Goal: Navigation & Orientation: Understand site structure

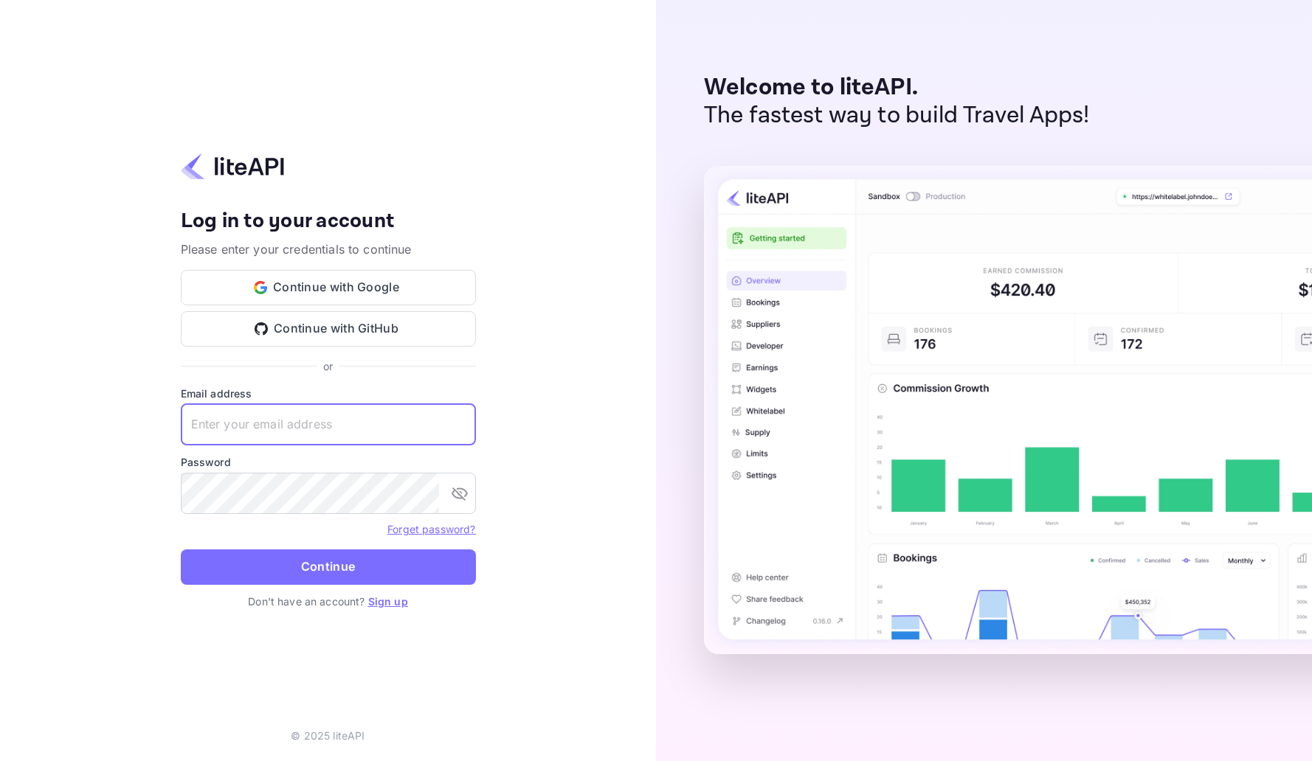
click at [310, 421] on input "text" at bounding box center [328, 424] width 295 height 41
type input "[EMAIL_ADDRESS][DOMAIN_NAME]"
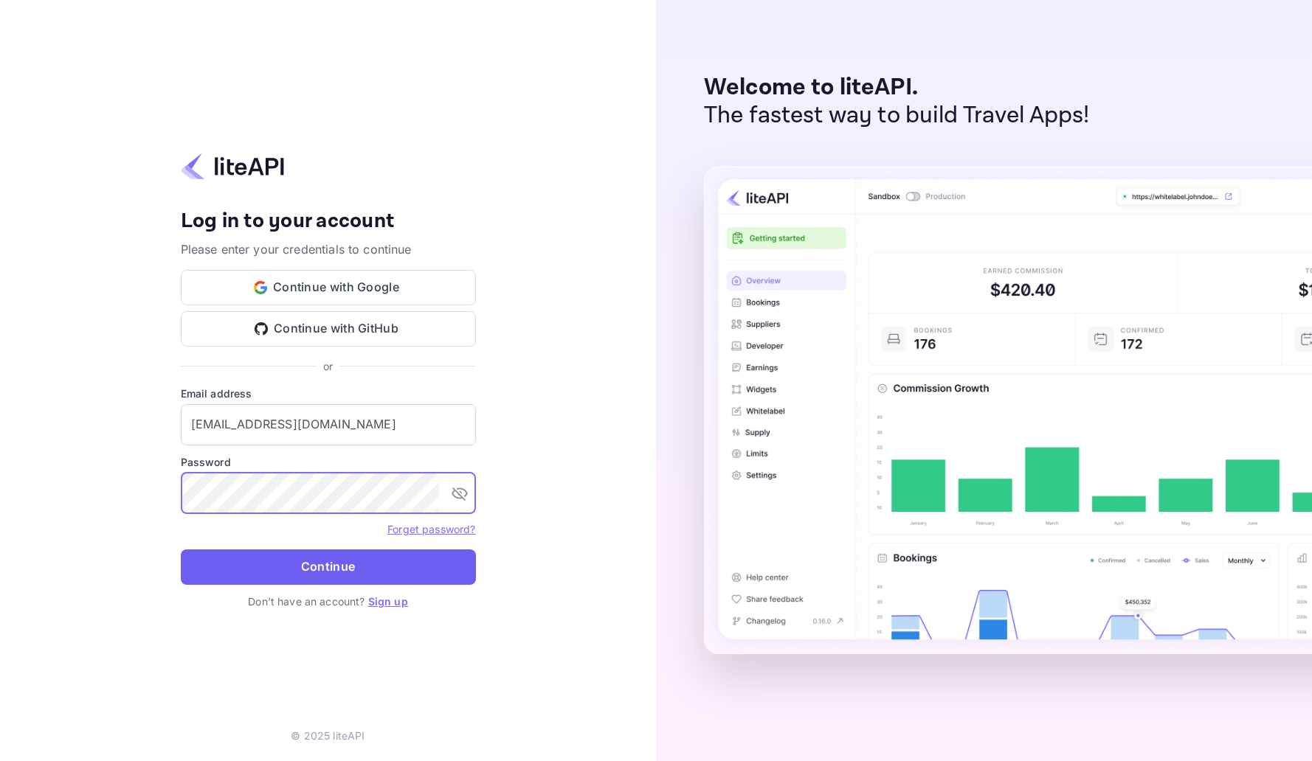
click at [267, 558] on button "Continue" at bounding box center [328, 567] width 295 height 35
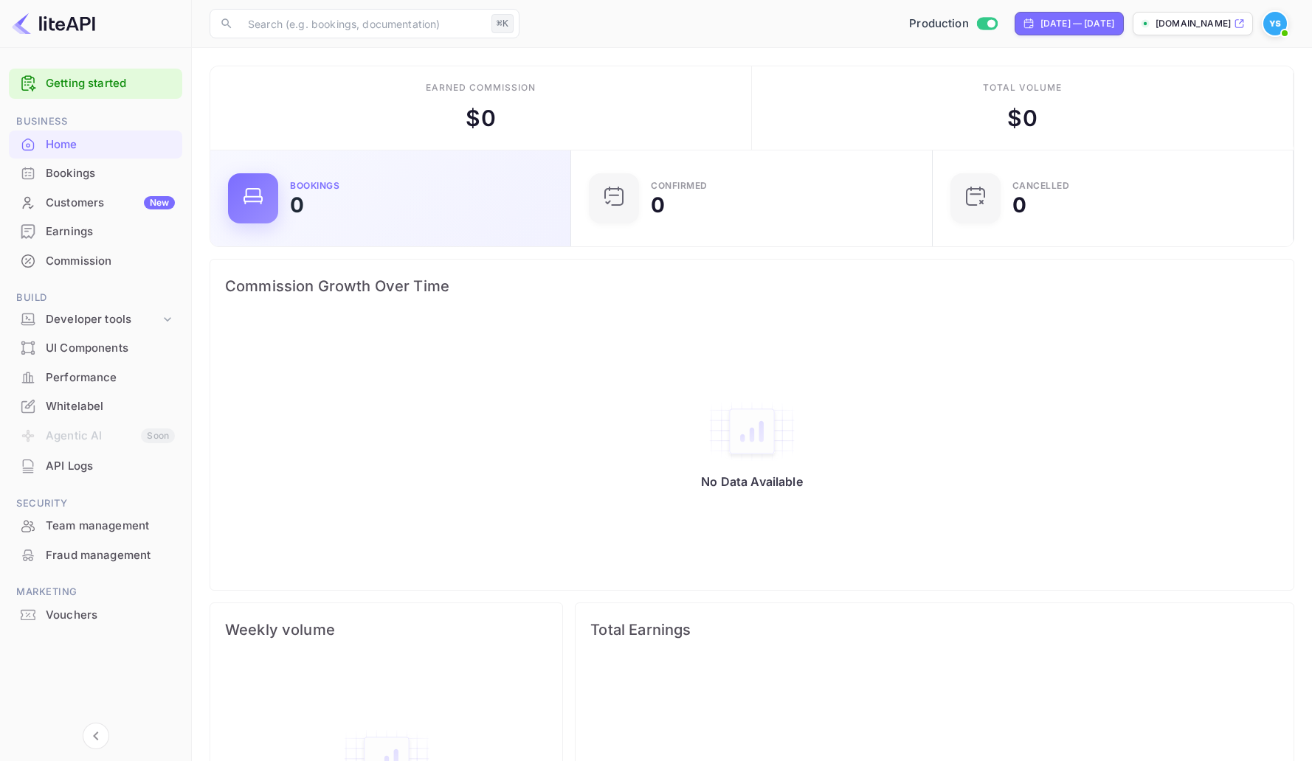
click at [427, 196] on div "Bookings 0" at bounding box center [421, 198] width 263 height 34
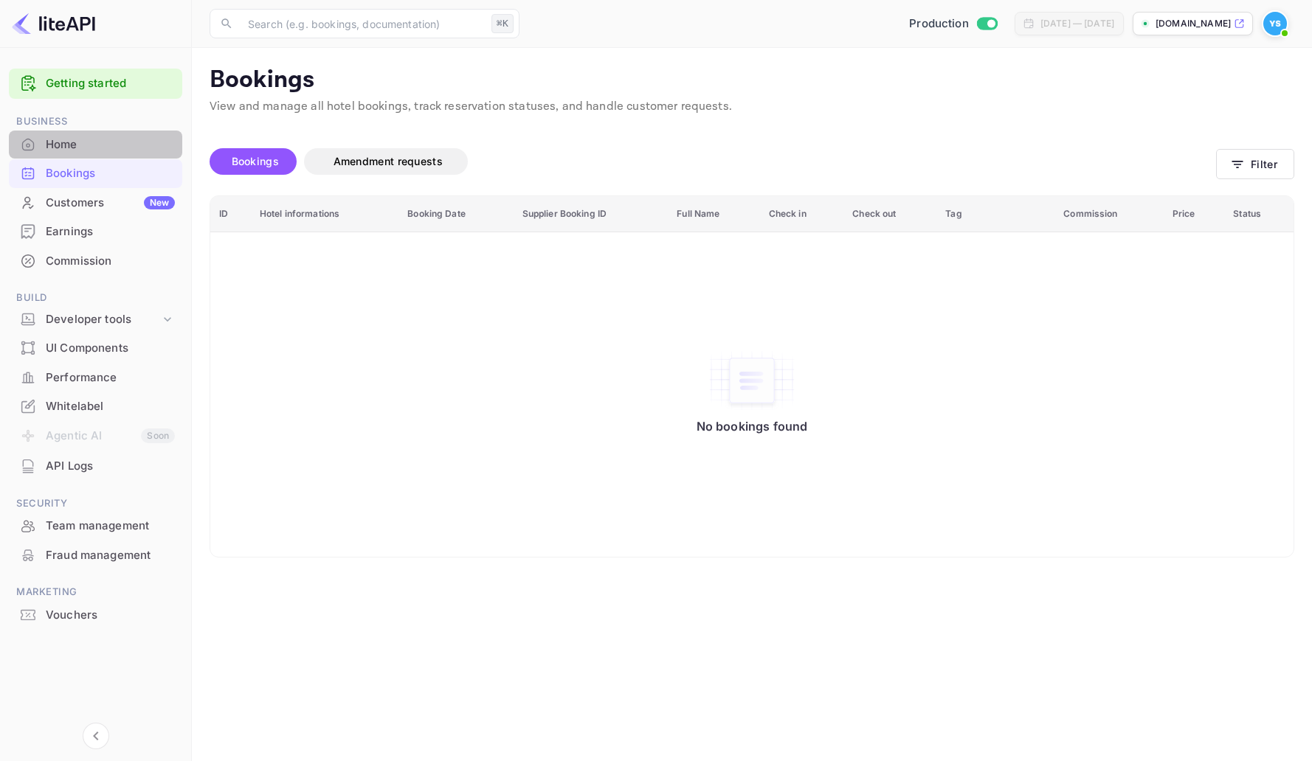
click at [74, 136] on div "Home" at bounding box center [110, 144] width 129 height 17
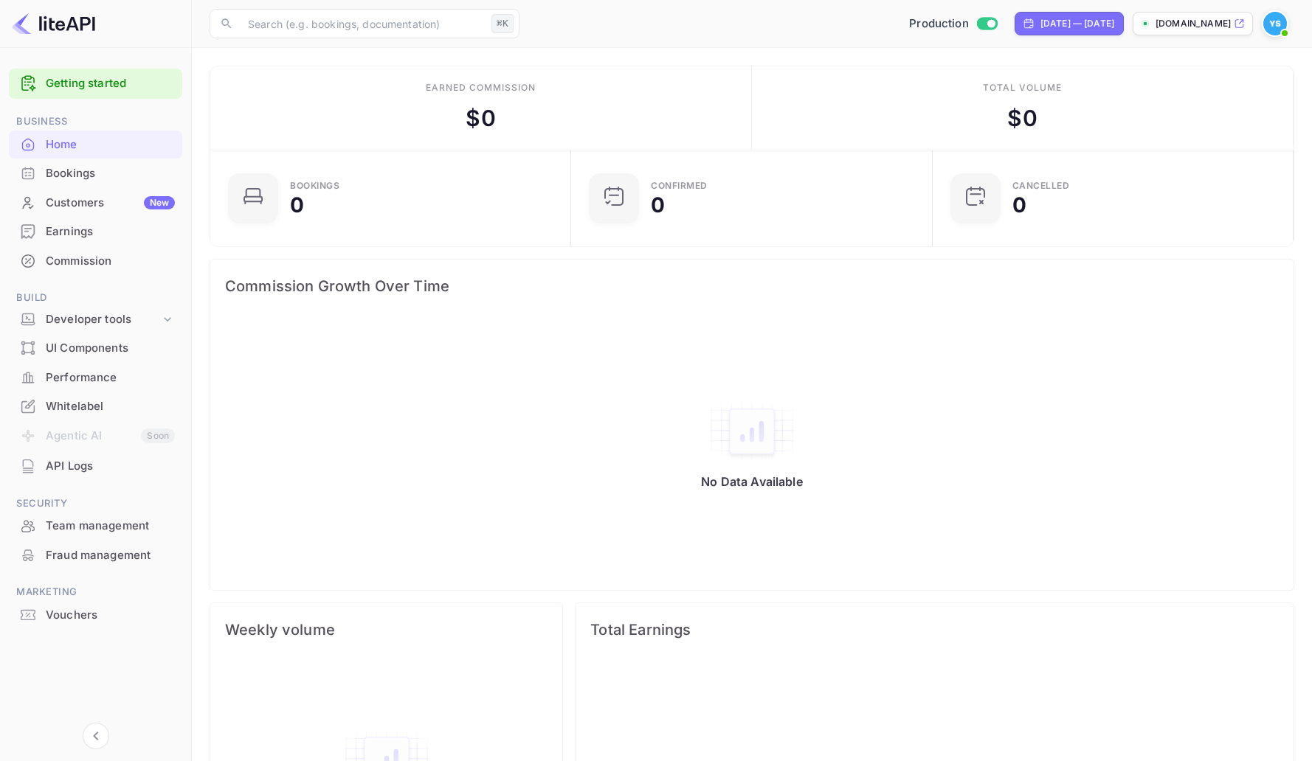
click at [90, 205] on div "Customers New" at bounding box center [110, 203] width 129 height 17
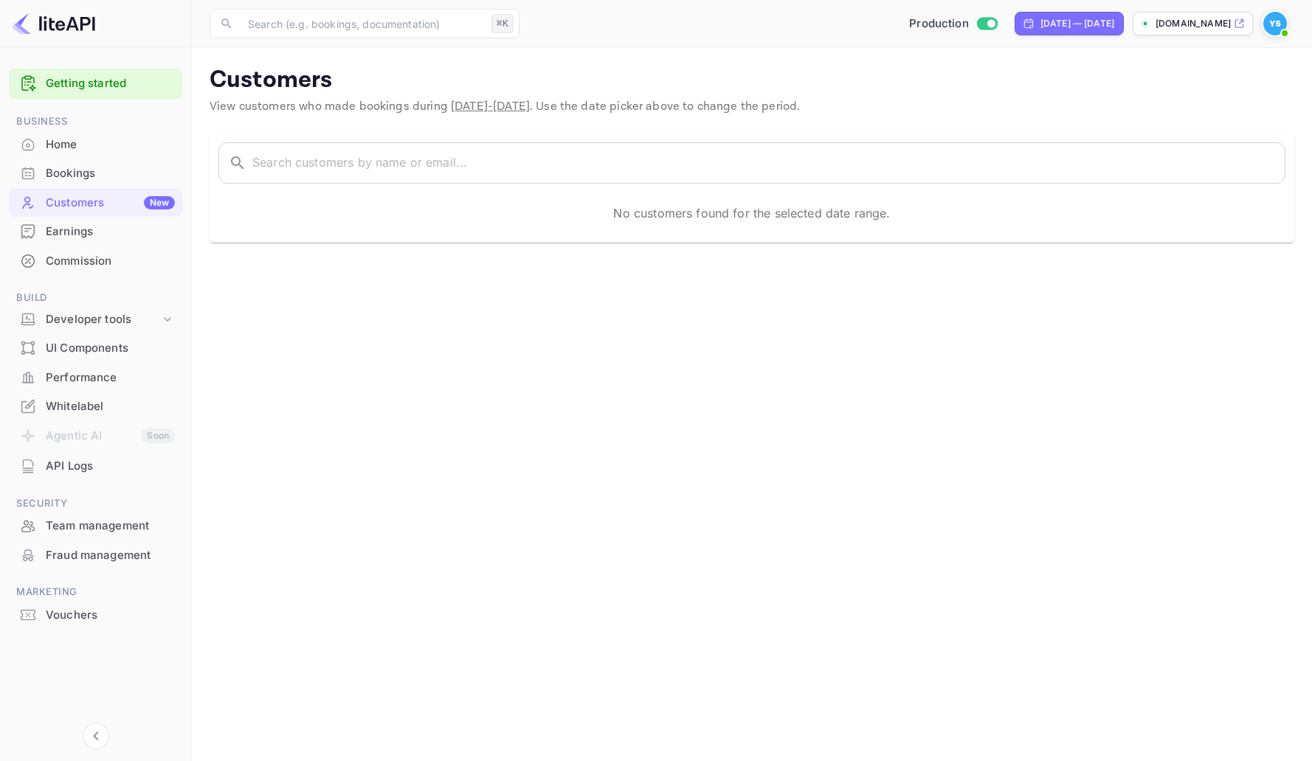
click at [93, 184] on div "Bookings" at bounding box center [95, 173] width 173 height 29
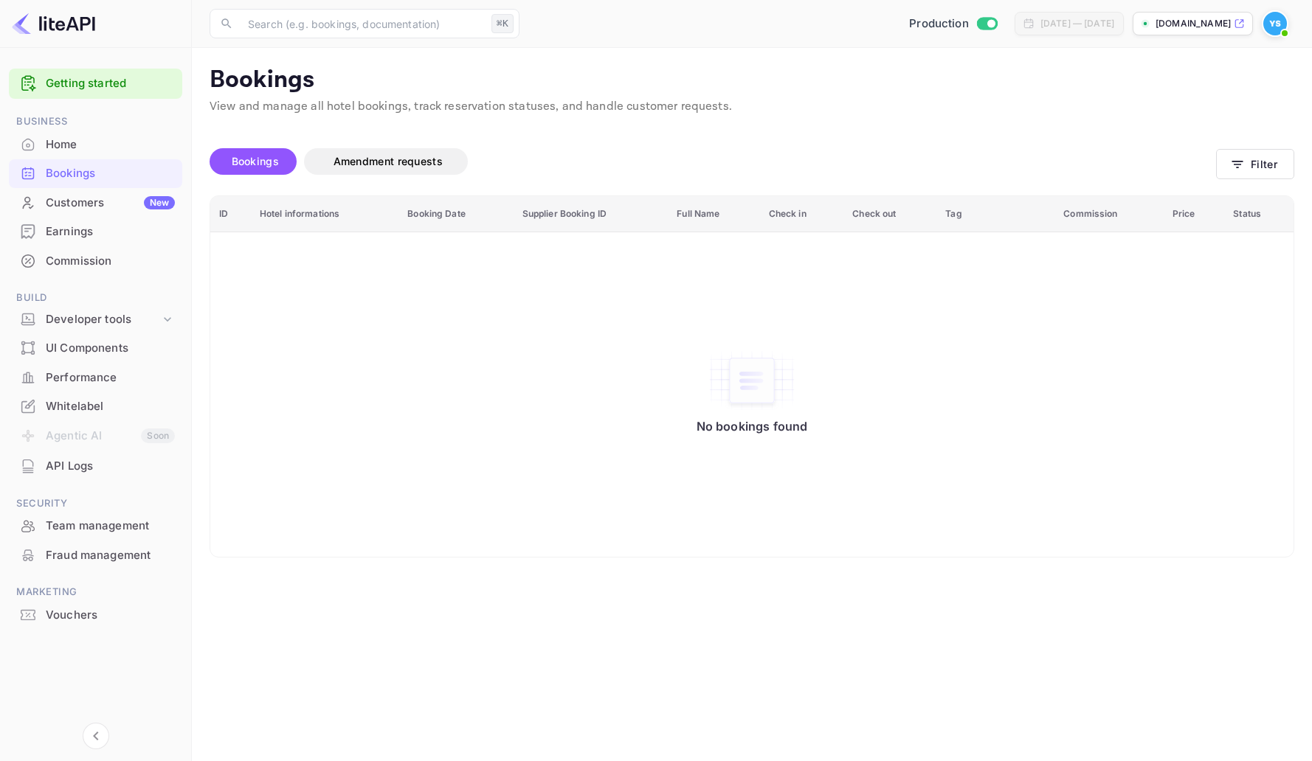
click at [120, 402] on div "Whitelabel" at bounding box center [110, 406] width 129 height 17
